Goal: Obtain resource: Download file/media

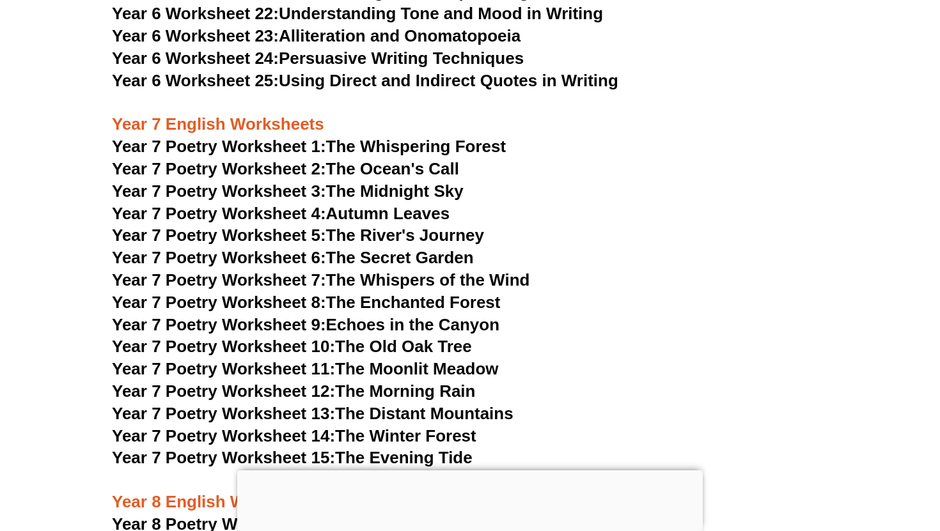
scroll to position [8058, 0]
click at [287, 181] on span "Year 7 Poetry Worksheet 3:" at bounding box center [219, 190] width 214 height 19
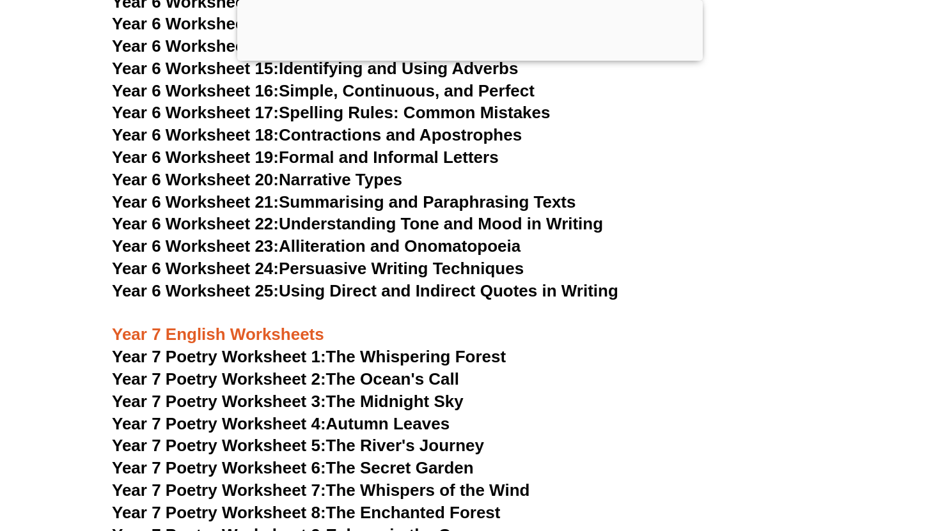
scroll to position [7939, 0]
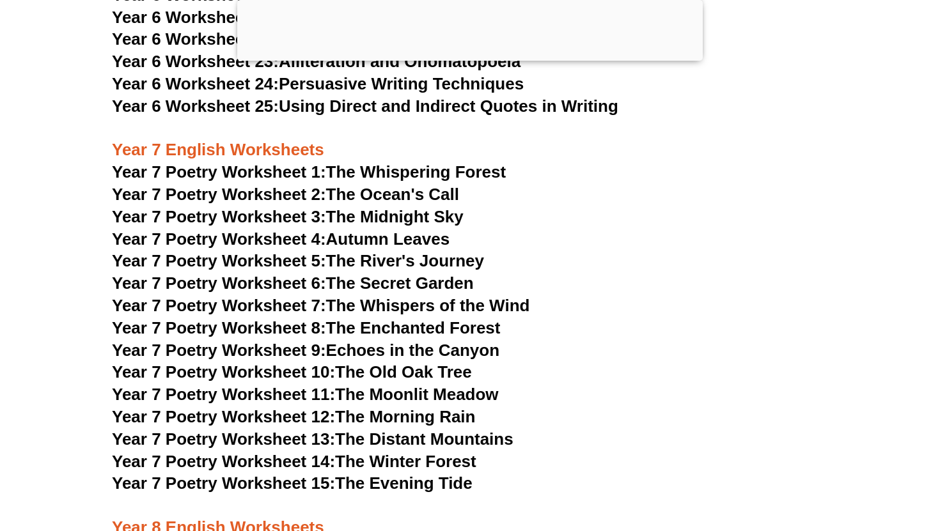
scroll to position [8080, 0]
